Goal: Information Seeking & Learning: Learn about a topic

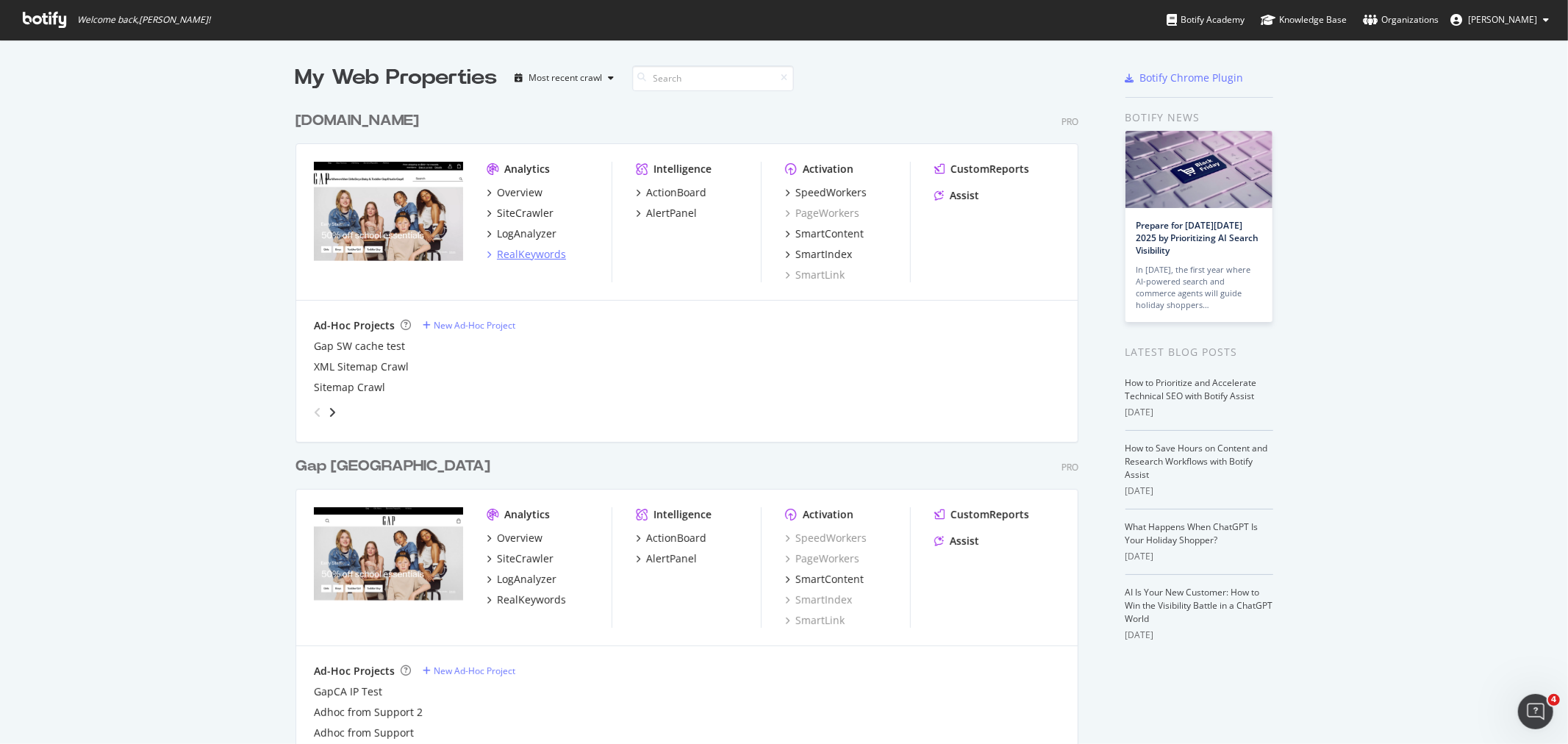
click at [535, 258] on div "RealKeywords" at bounding box center [531, 254] width 69 height 15
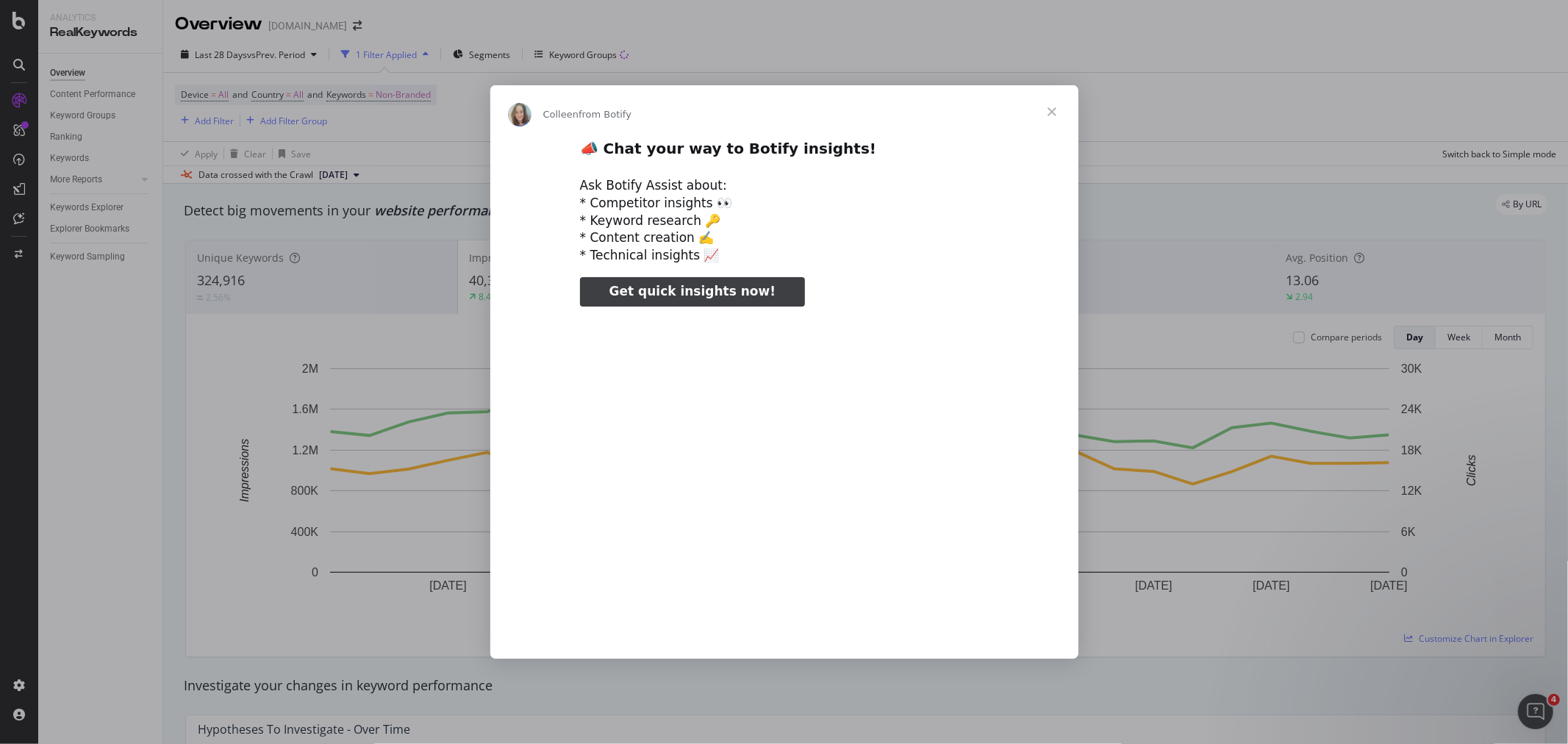
type input "233775"
click at [1053, 113] on span "Close" at bounding box center [1052, 112] width 53 height 53
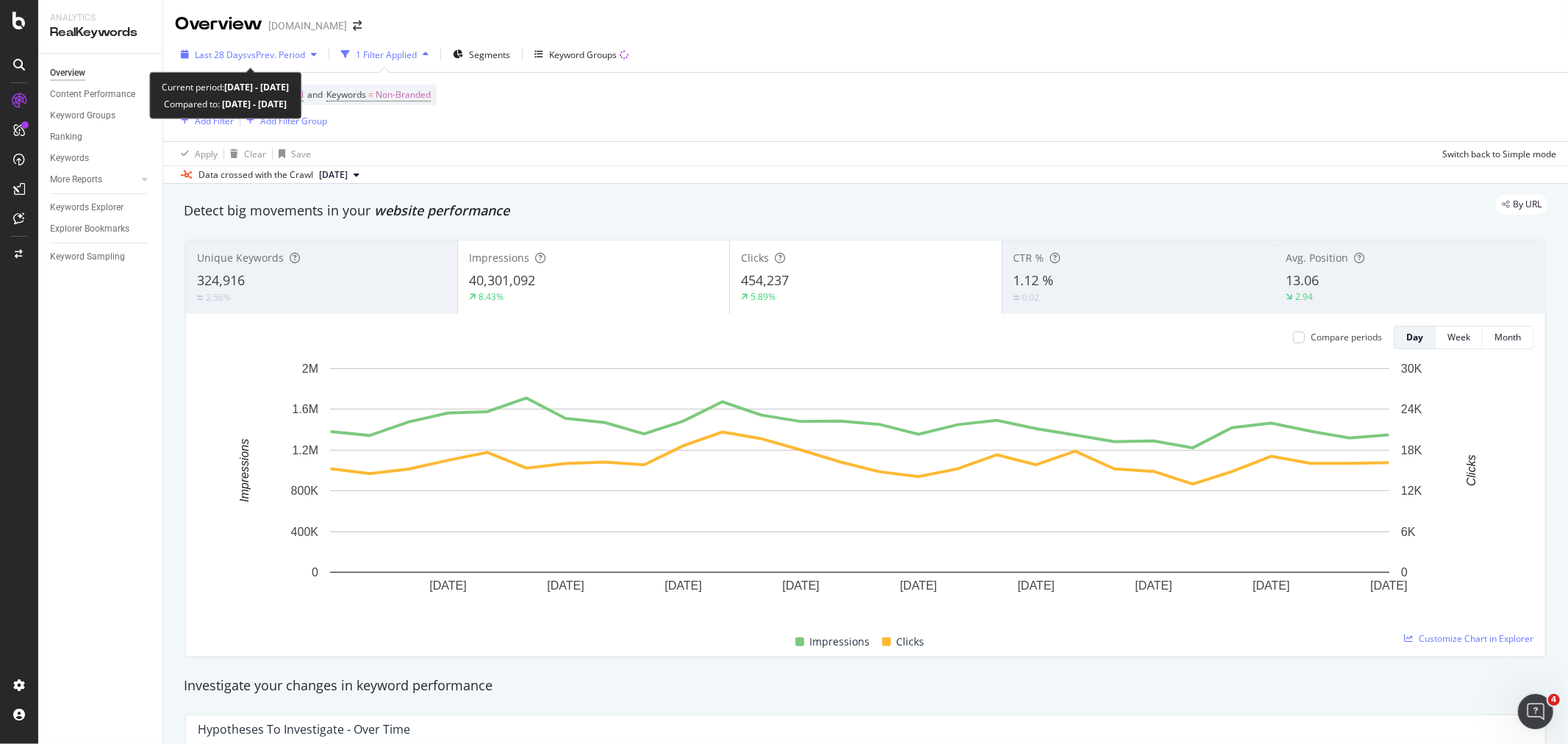
click at [289, 52] on span "vs Prev. Period" at bounding box center [275, 54] width 58 height 13
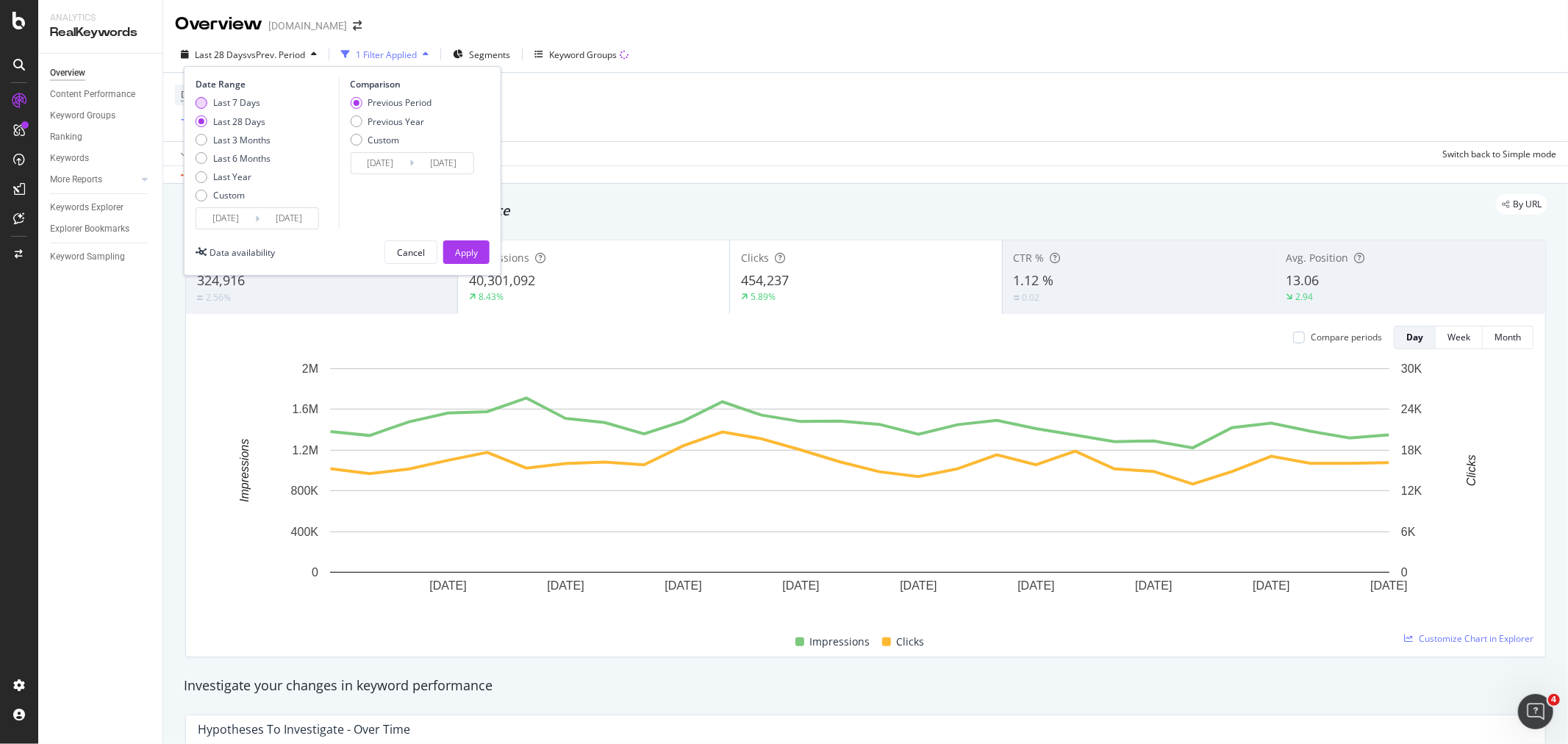
click at [237, 101] on div "Last 7 Days" at bounding box center [237, 103] width 47 height 13
type input "[DATE]"
click at [376, 121] on div "Previous Year" at bounding box center [395, 122] width 56 height 13
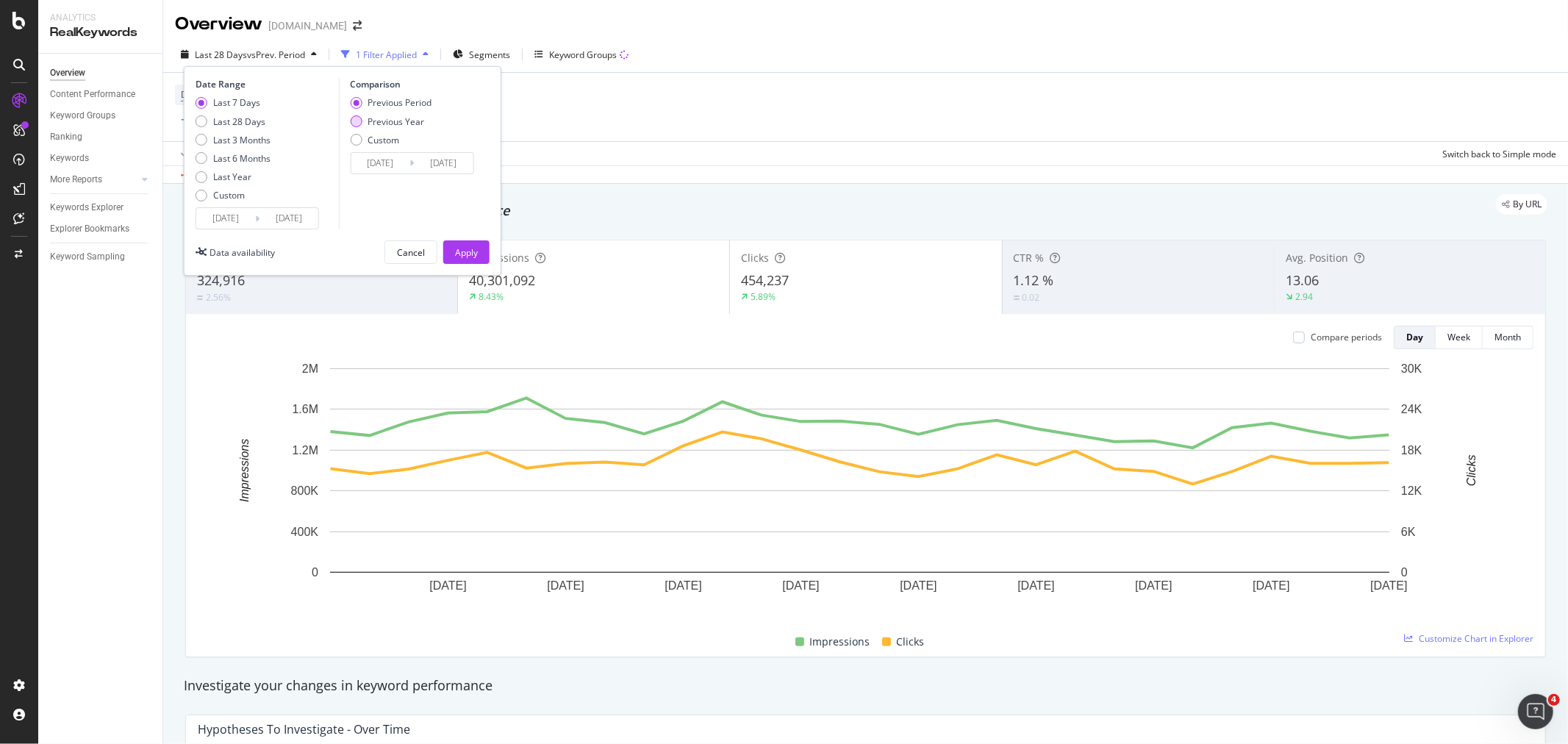
type input "[DATE]"
click at [306, 217] on input "[DATE]" at bounding box center [289, 218] width 59 height 21
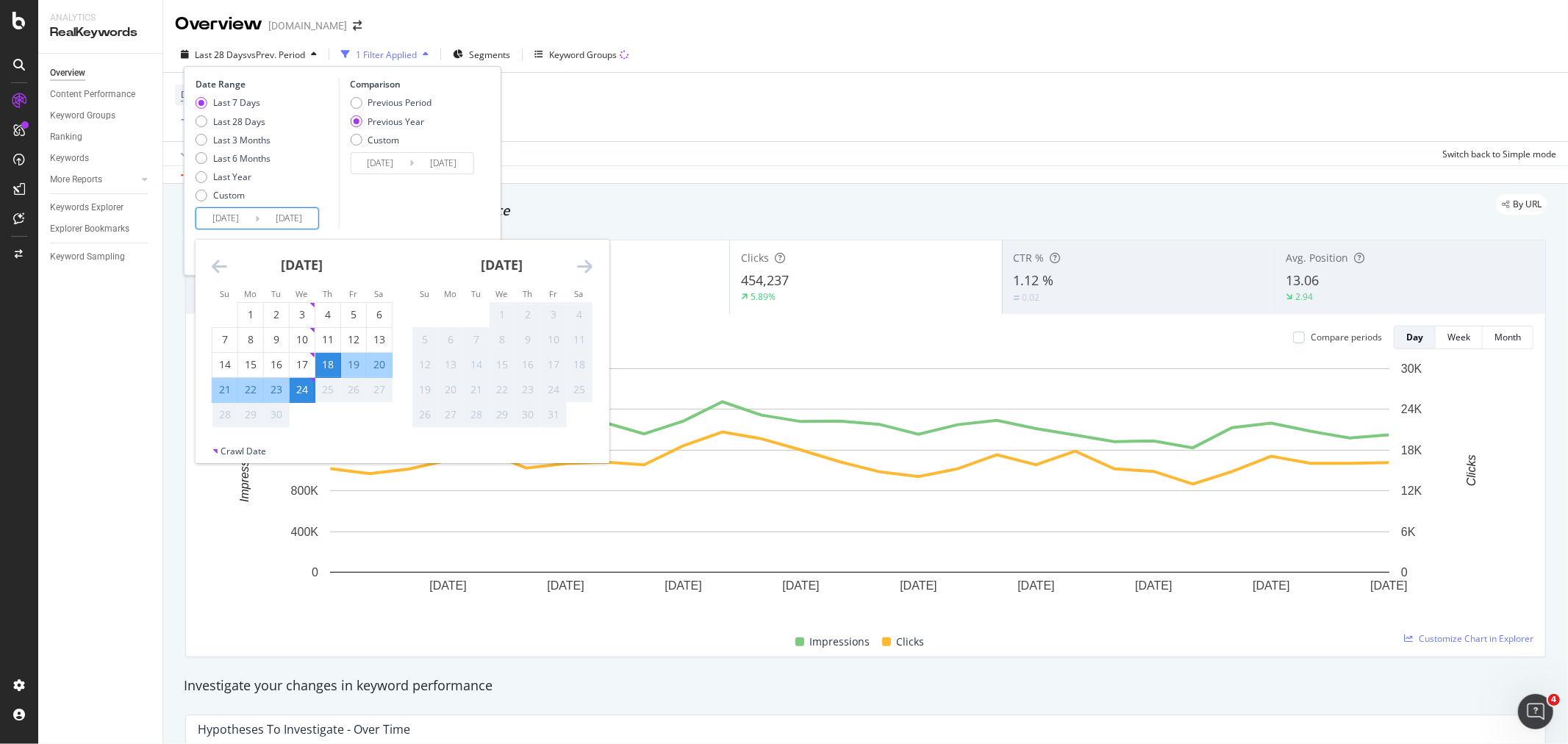
click at [413, 202] on div "Comparison Previous Period Previous Year Custom [DATE] Navigate forward to inte…" at bounding box center [407, 153] width 139 height 151
click at [288, 222] on input "[DATE]" at bounding box center [289, 218] width 59 height 21
click at [431, 217] on div "Comparison Previous Period Previous Year Custom [DATE] Navigate forward to inte…" at bounding box center [407, 153] width 139 height 151
